Goal: Find contact information: Find contact information

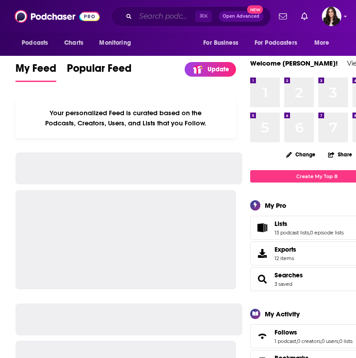
click at [169, 19] on input "Search podcasts, credits, & more..." at bounding box center [166, 16] width 60 height 14
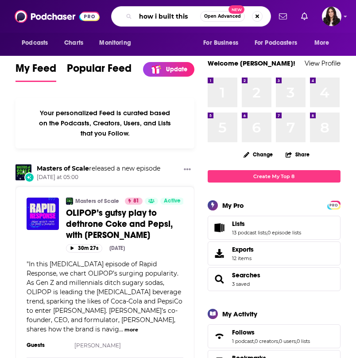
type input "how i built this"
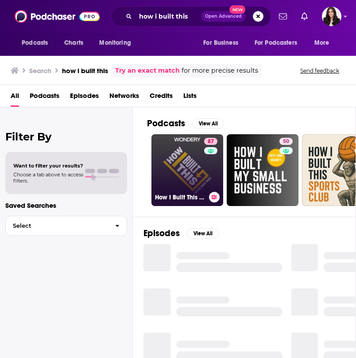
click at [181, 163] on link "87 How I Built This with [PERSON_NAME]" at bounding box center [187, 170] width 72 height 72
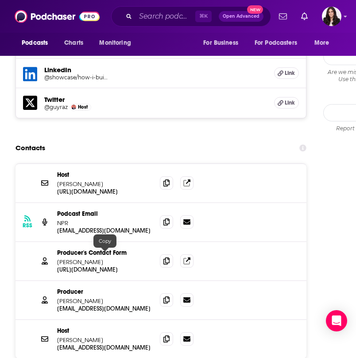
scroll to position [956, 0]
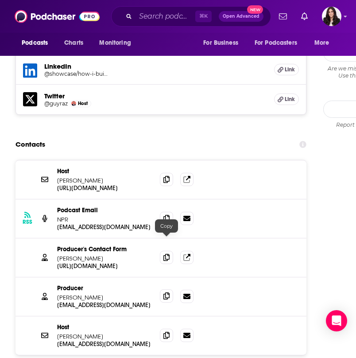
click at [164, 292] on icon at bounding box center [166, 295] width 6 height 7
click at [166, 292] on icon at bounding box center [166, 295] width 6 height 7
drag, startPoint x: 109, startPoint y: 242, endPoint x: 56, endPoint y: 243, distance: 53.1
click at [56, 277] on div "Producer [PERSON_NAME] [EMAIL_ADDRESS][DOMAIN_NAME] [EMAIL_ADDRESS][DOMAIN_NAME]" at bounding box center [160, 296] width 291 height 39
copy p "[PERSON_NAME]"
